Goal: Task Accomplishment & Management: Complete application form

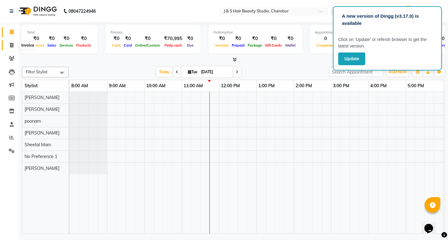
click at [11, 46] on icon at bounding box center [11, 45] width 3 height 5
select select "143"
select select "service"
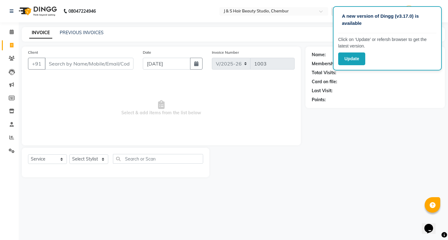
click at [49, 63] on input "Client" at bounding box center [89, 64] width 89 height 12
type input "9164660711"
click at [102, 157] on select "Select Stylist Manager [PERSON_NAME] No Preference 1 poonam [PERSON_NAME] Sheet…" at bounding box center [88, 160] width 39 height 10
select select "4179"
click at [69, 155] on select "Select Stylist Manager [PERSON_NAME] No Preference 1 poonam [PERSON_NAME] Sheet…" at bounding box center [88, 160] width 39 height 10
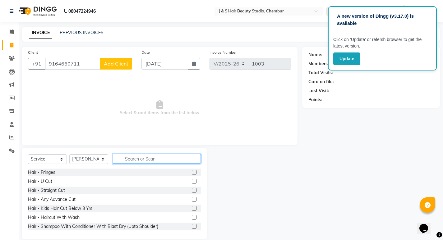
click at [125, 158] on input "text" at bounding box center [157, 159] width 88 height 10
click at [122, 63] on span "Add Client" at bounding box center [116, 64] width 25 height 6
select select "22"
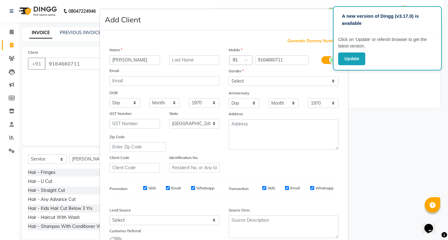
click at [134, 61] on input "[PERSON_NAME]" at bounding box center [134, 60] width 50 height 10
type input "[PERSON_NAME]"
click at [172, 60] on input "text" at bounding box center [194, 60] width 50 height 10
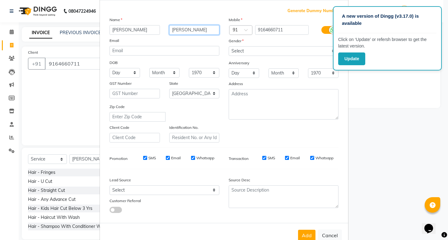
scroll to position [47, 0]
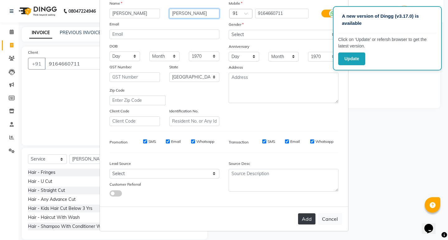
type input "[PERSON_NAME]"
click at [302, 219] on button "Add" at bounding box center [306, 219] width 17 height 11
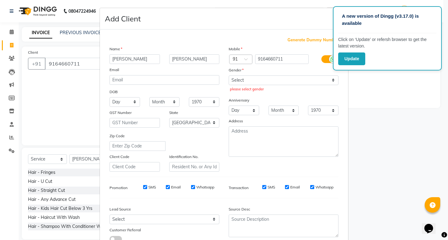
scroll to position [0, 0]
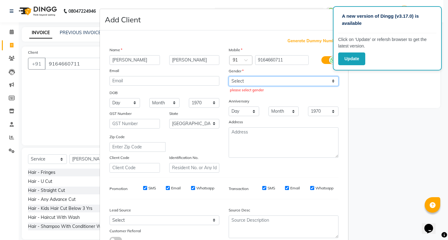
click at [332, 80] on select "Select [DEMOGRAPHIC_DATA] [DEMOGRAPHIC_DATA] Other Prefer Not To Say" at bounding box center [284, 81] width 110 height 10
select select "[DEMOGRAPHIC_DATA]"
click at [229, 76] on select "Select [DEMOGRAPHIC_DATA] [DEMOGRAPHIC_DATA] Other Prefer Not To Say" at bounding box center [284, 81] width 110 height 10
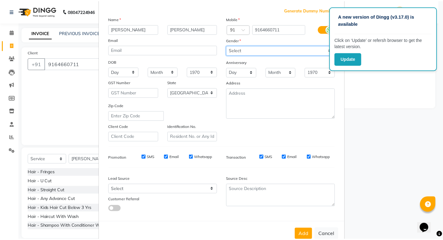
scroll to position [47, 0]
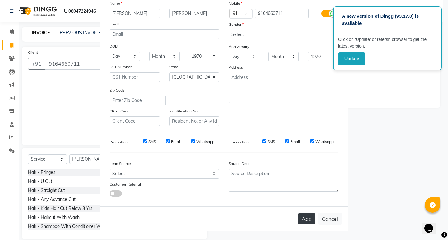
click at [305, 218] on button "Add" at bounding box center [306, 219] width 17 height 11
select select
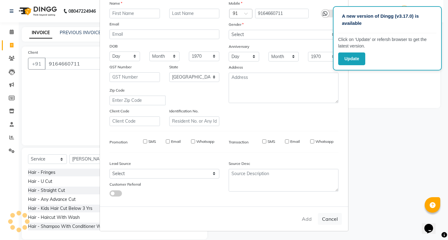
select select
select select "null"
select select
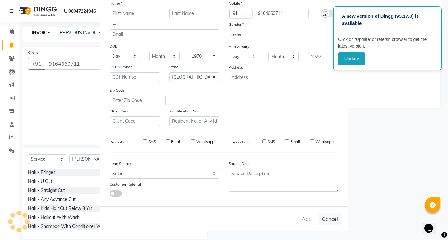
select select
checkbox input "false"
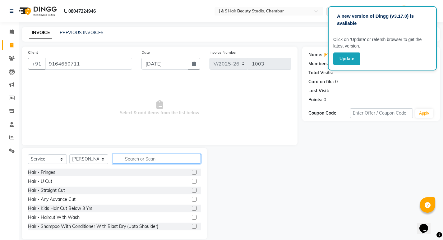
click at [124, 160] on input "text" at bounding box center [157, 159] width 88 height 10
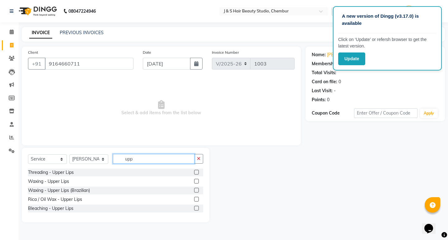
type input "upp"
click at [196, 181] on label at bounding box center [196, 181] width 5 height 5
click at [196, 181] on input "checkbox" at bounding box center [196, 182] width 4 height 4
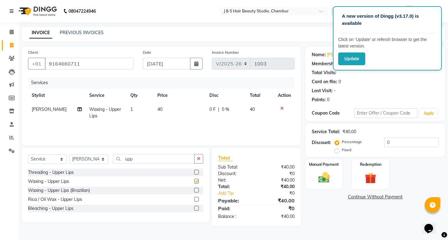
checkbox input "false"
click at [196, 188] on div at bounding box center [198, 191] width 9 height 8
click at [197, 189] on label at bounding box center [196, 190] width 5 height 5
click at [197, 189] on input "checkbox" at bounding box center [196, 191] width 4 height 4
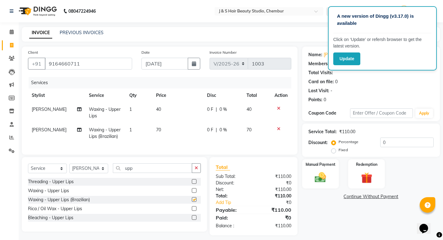
checkbox input "false"
click at [277, 105] on td at bounding box center [281, 113] width 21 height 21
click at [279, 107] on icon at bounding box center [278, 108] width 3 height 4
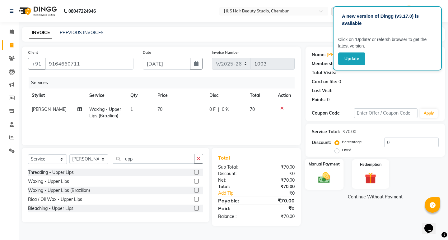
click at [327, 173] on img at bounding box center [323, 178] width 19 height 14
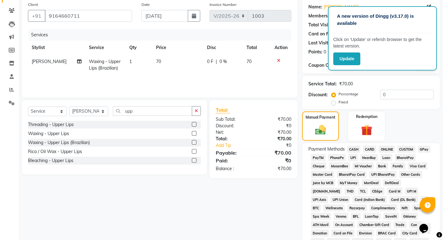
scroll to position [62, 0]
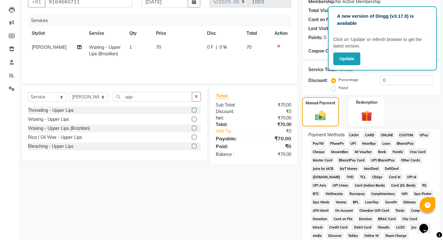
click at [425, 134] on span "GPay" at bounding box center [424, 135] width 13 height 7
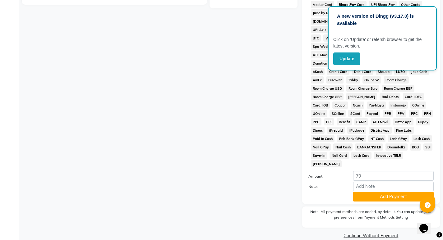
scroll to position [219, 0]
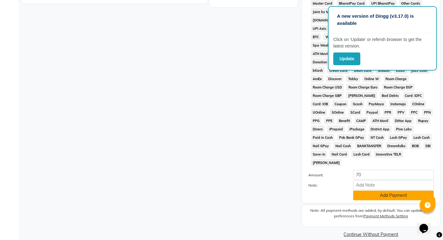
click at [383, 191] on button "Add Payment" at bounding box center [393, 196] width 81 height 10
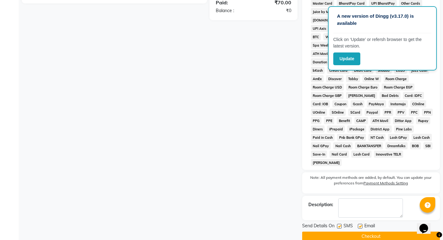
click at [375, 232] on button "Checkout" at bounding box center [371, 237] width 138 height 10
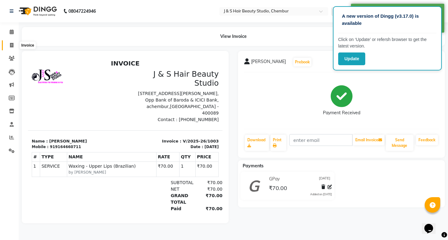
click at [12, 44] on icon at bounding box center [11, 45] width 3 height 5
select select "143"
select select "service"
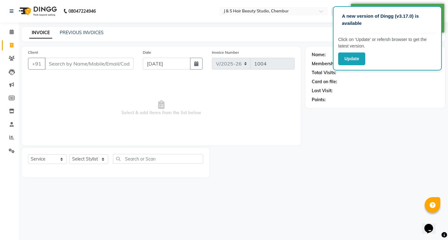
click at [49, 65] on input "Client" at bounding box center [89, 64] width 89 height 12
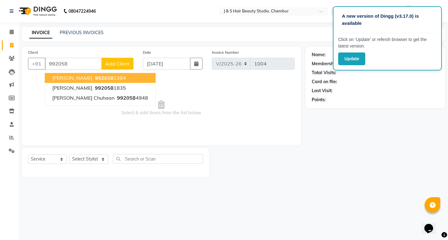
click at [95, 77] on span "992058" at bounding box center [104, 78] width 19 height 6
type input "9920581384"
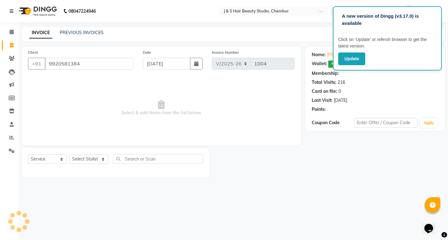
select select "1: Object"
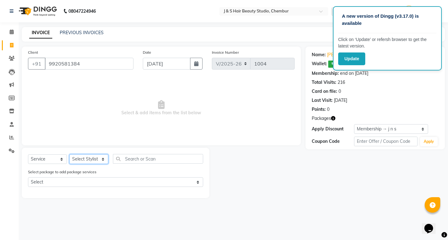
click at [103, 158] on select "Select Stylist Manager [PERSON_NAME] No Preference 1 poonam [PERSON_NAME] Sheet…" at bounding box center [88, 160] width 39 height 10
select select "4179"
click at [69, 155] on select "Select Stylist Manager [PERSON_NAME] No Preference 1 poonam [PERSON_NAME] Sheet…" at bounding box center [88, 160] width 39 height 10
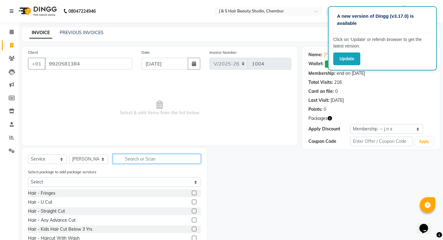
click at [125, 159] on input "text" at bounding box center [157, 159] width 88 height 10
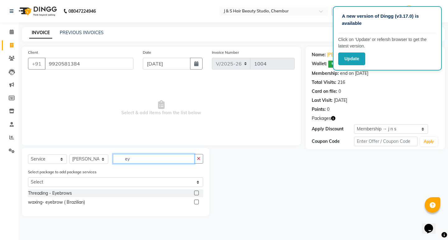
type input "ey"
click at [197, 192] on label at bounding box center [196, 193] width 5 height 5
click at [197, 192] on input "checkbox" at bounding box center [196, 194] width 4 height 4
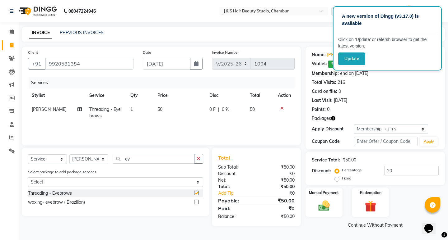
checkbox input "false"
click at [199, 159] on icon "button" at bounding box center [198, 159] width 3 height 4
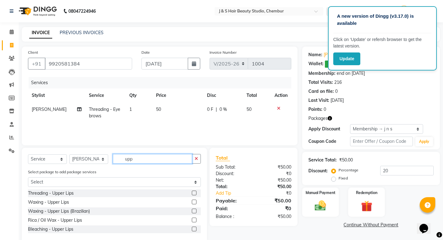
type input "upp"
click at [193, 192] on label at bounding box center [194, 193] width 5 height 5
click at [193, 192] on input "checkbox" at bounding box center [194, 194] width 4 height 4
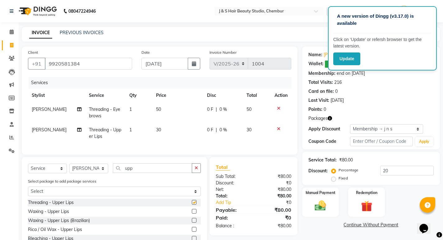
checkbox input "false"
click at [195, 170] on button "button" at bounding box center [196, 169] width 9 height 10
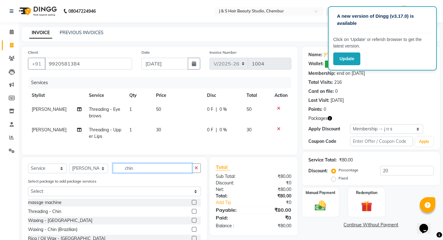
type input "chin"
click at [192, 214] on label at bounding box center [194, 211] width 5 height 5
click at [192, 214] on input "checkbox" at bounding box center [194, 212] width 4 height 4
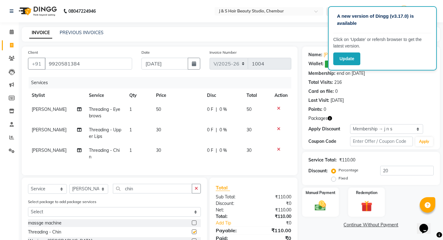
checkbox input "false"
click at [322, 200] on img at bounding box center [320, 205] width 19 height 13
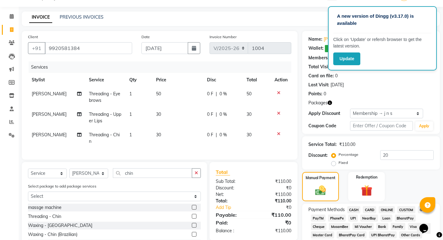
scroll to position [31, 0]
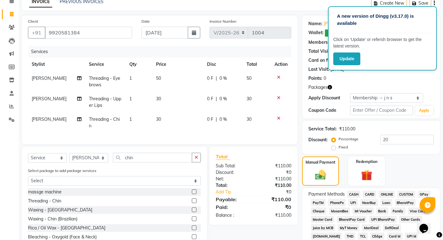
click at [354, 193] on span "CASH" at bounding box center [353, 194] width 13 height 7
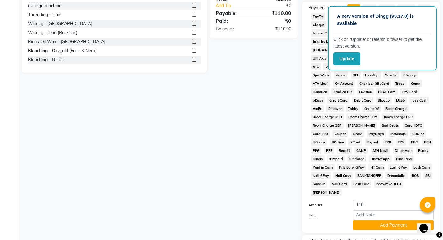
scroll to position [248, 0]
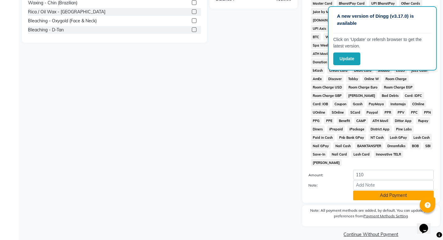
click at [385, 191] on button "Add Payment" at bounding box center [393, 196] width 81 height 10
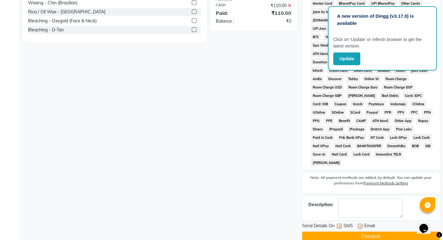
drag, startPoint x: 367, startPoint y: 228, endPoint x: 368, endPoint y: 233, distance: 5.0
click at [368, 233] on button "Checkout" at bounding box center [371, 237] width 138 height 10
